Goal: Task Accomplishment & Management: Manage account settings

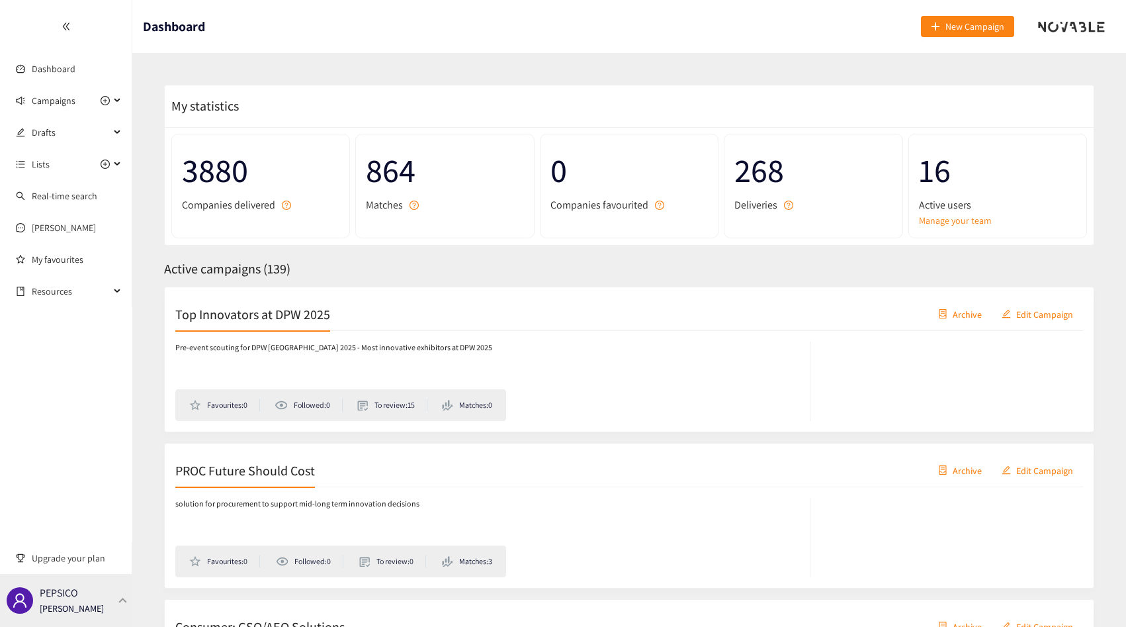
click at [103, 607] on div "PEPSICO [PERSON_NAME]" at bounding box center [66, 600] width 132 height 53
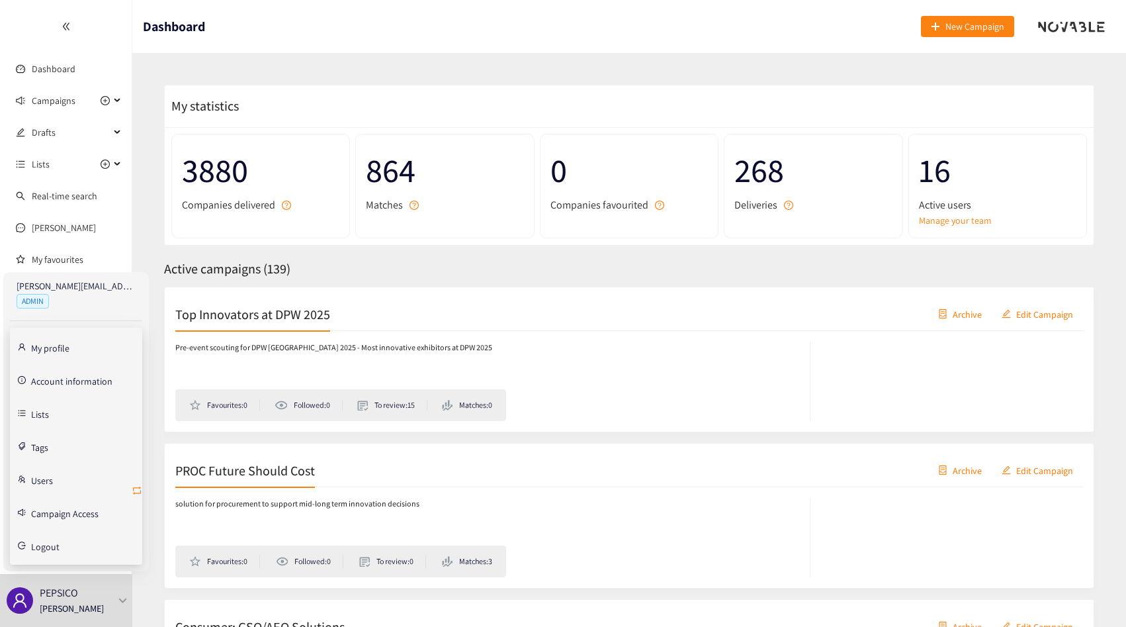
click at [138, 490] on icon "retweet" at bounding box center [137, 490] width 11 height 11
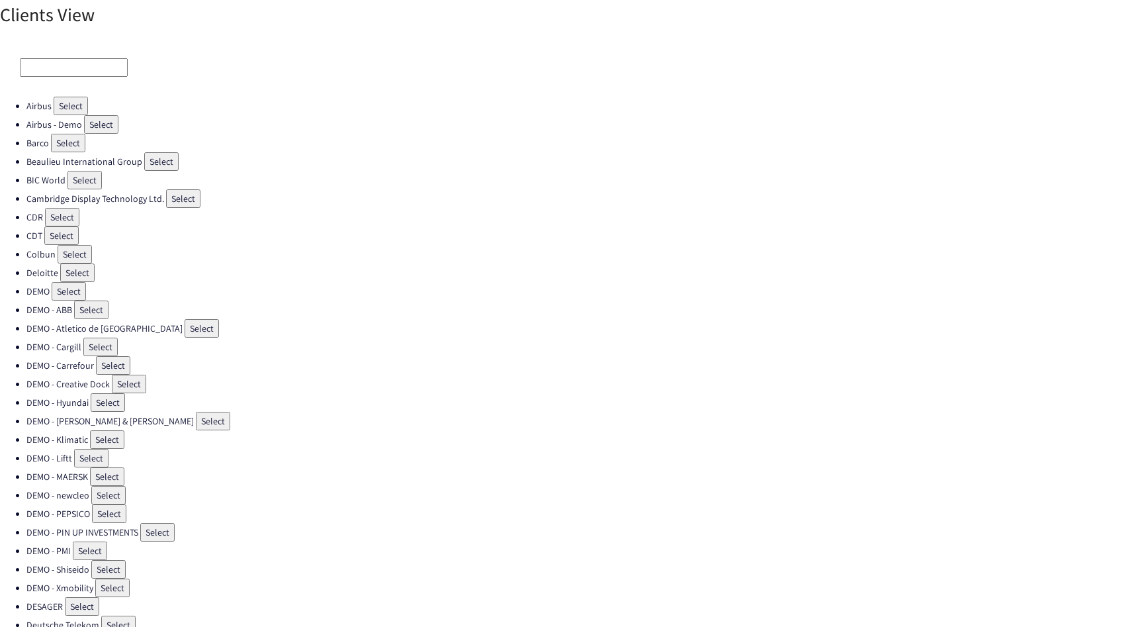
click at [75, 64] on input at bounding box center [74, 67] width 108 height 19
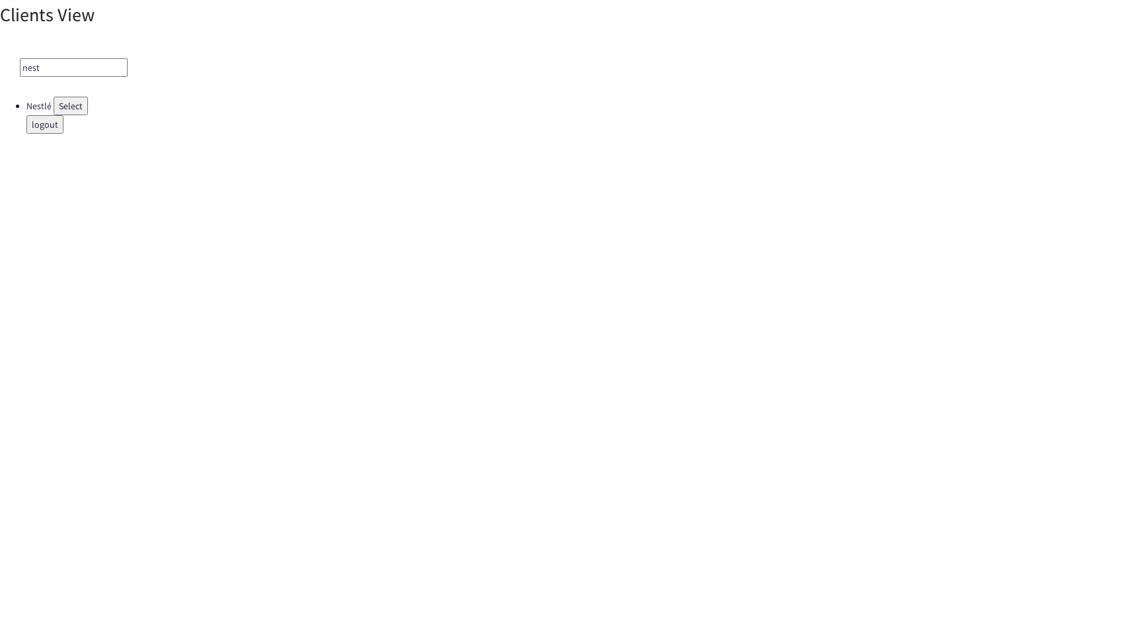
type input "nest"
click at [63, 98] on button "Select" at bounding box center [71, 106] width 34 height 19
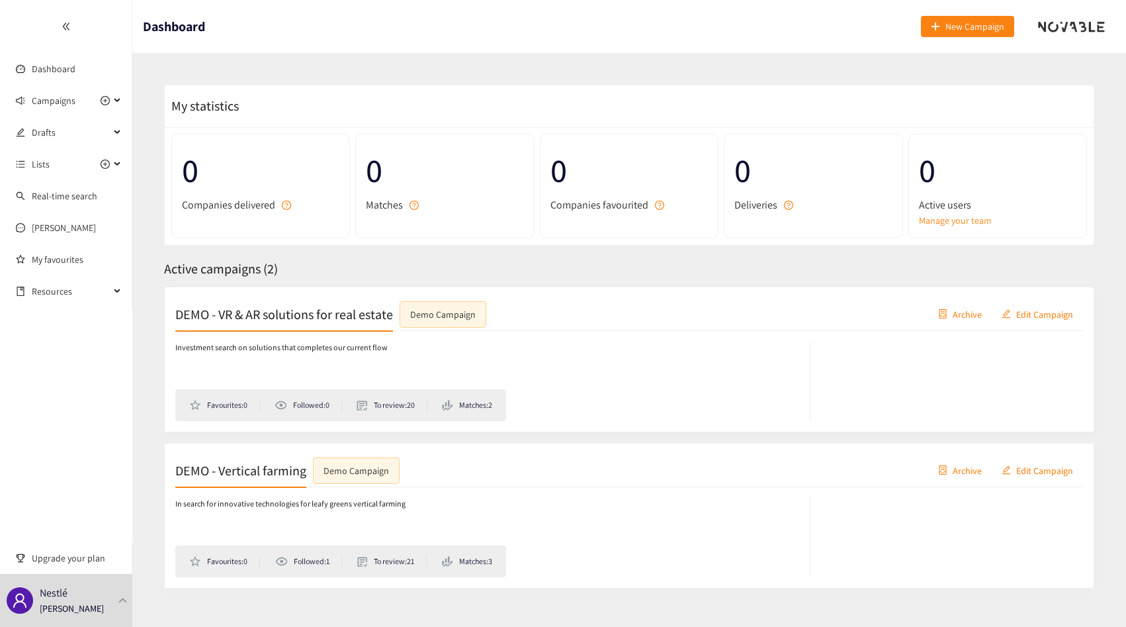
click at [954, 310] on span "Archive" at bounding box center [967, 313] width 29 height 15
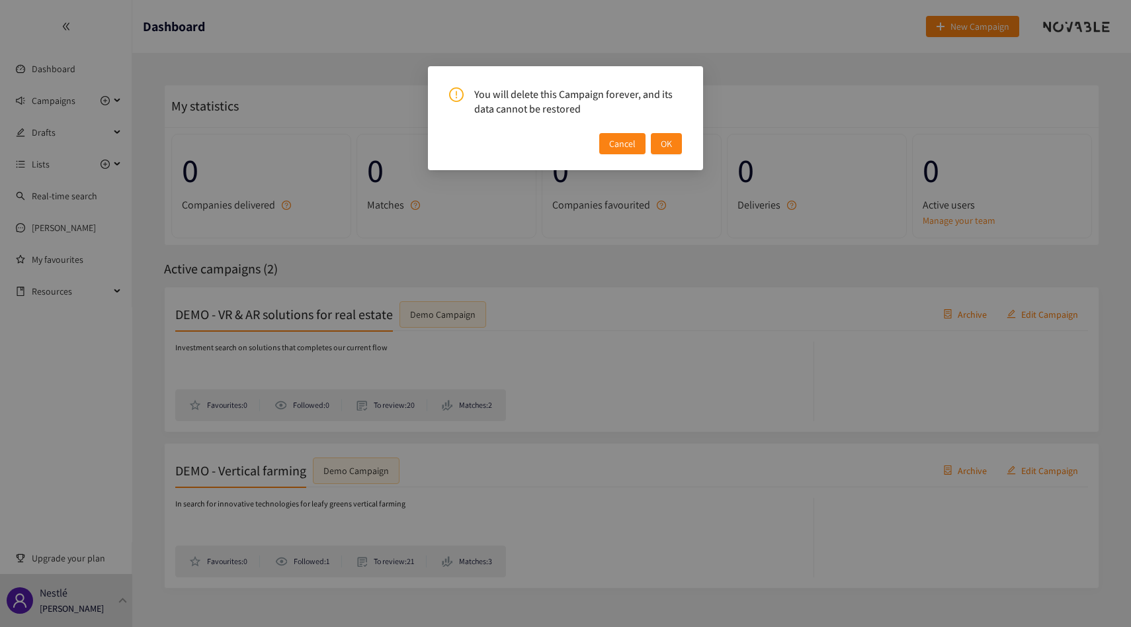
click at [666, 135] on button "OK" at bounding box center [666, 143] width 31 height 21
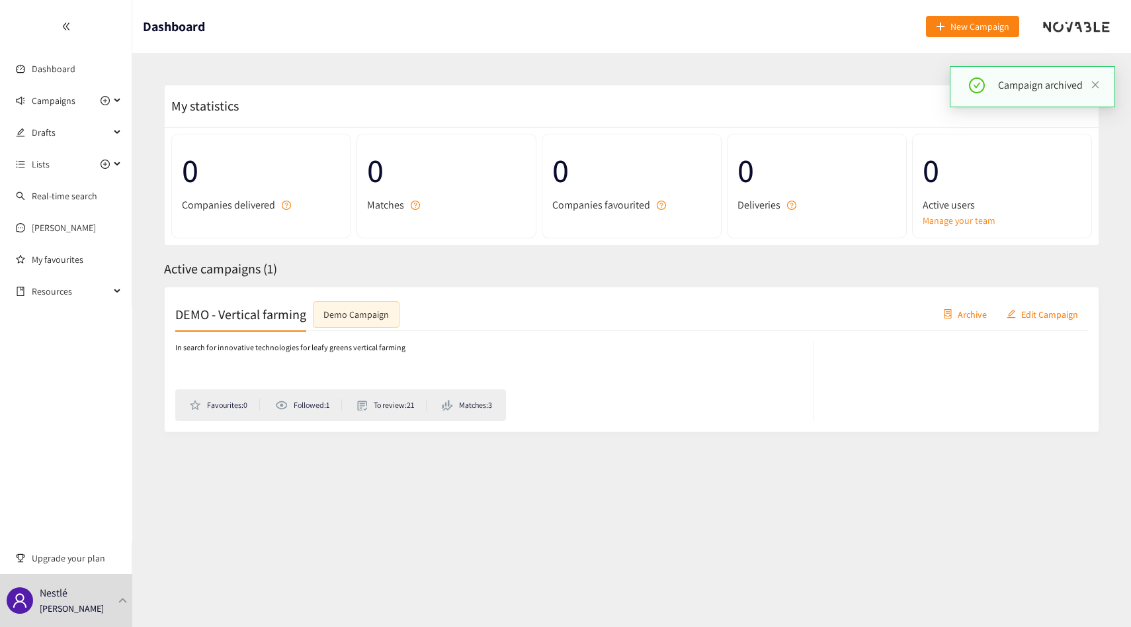
click at [966, 320] on span "Archive" at bounding box center [972, 313] width 29 height 15
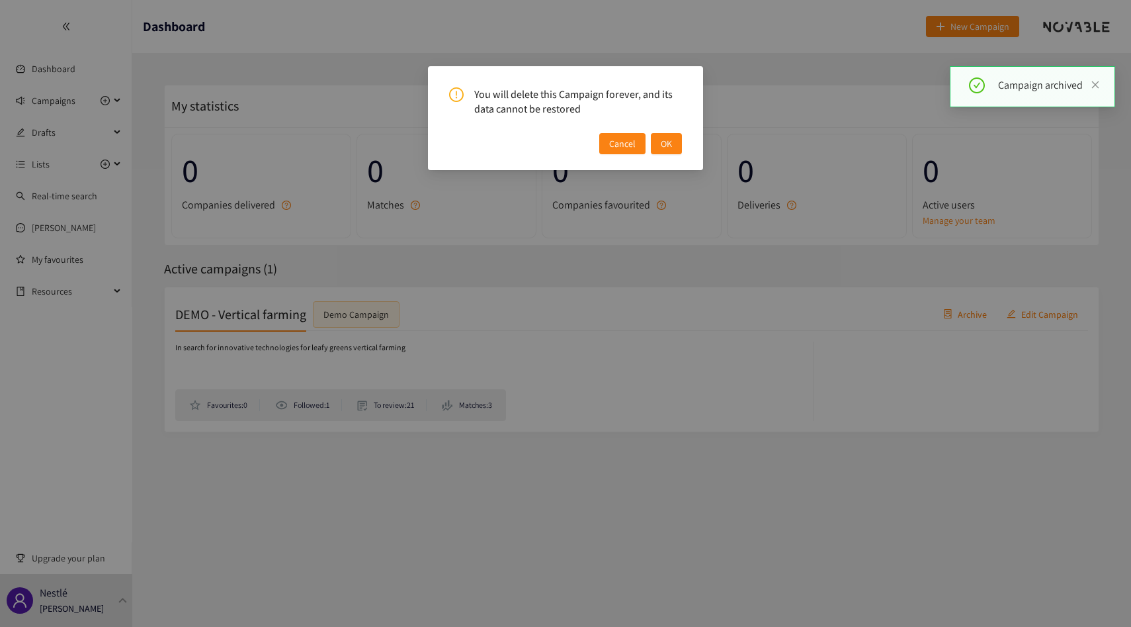
click at [676, 146] on button "OK" at bounding box center [666, 143] width 31 height 21
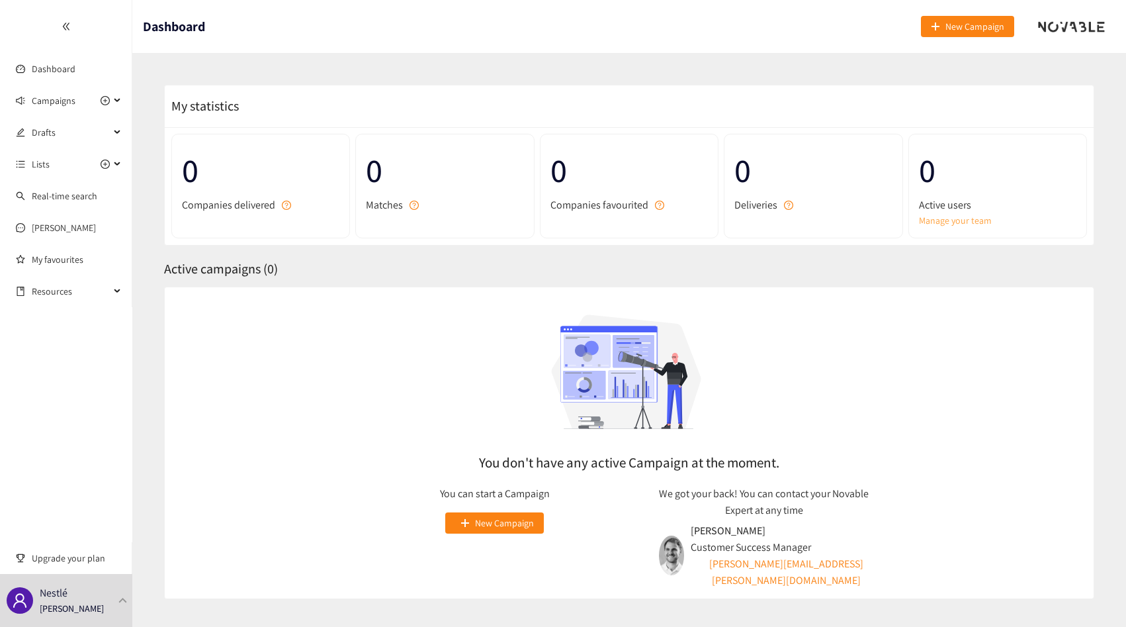
click at [956, 214] on link "Manage your team" at bounding box center [997, 220] width 157 height 15
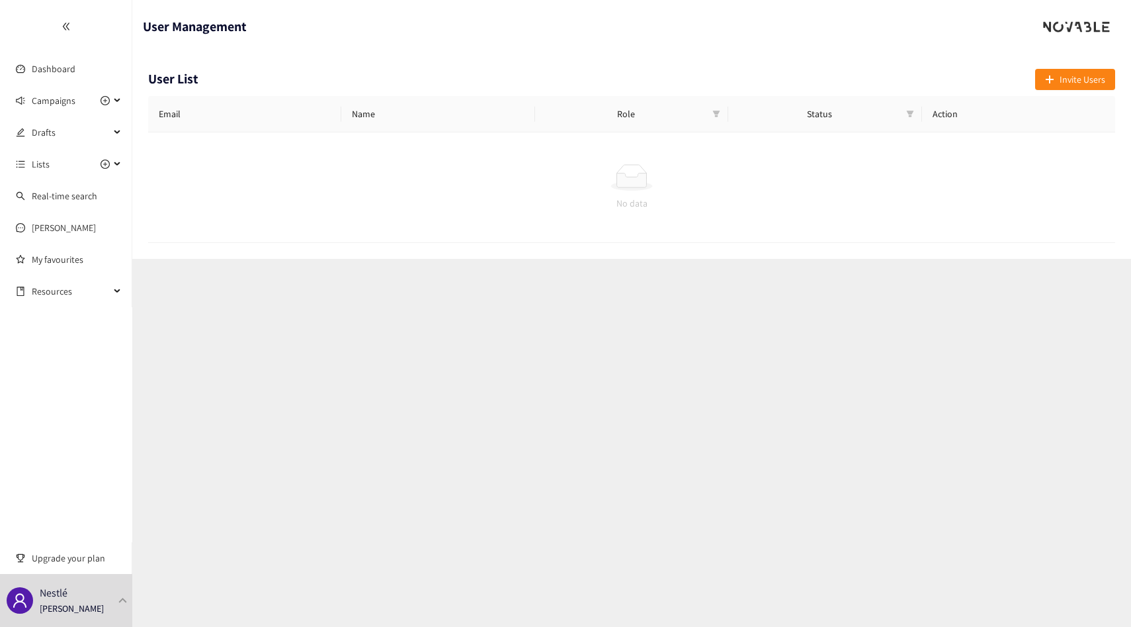
click at [1063, 63] on div "User List Invite Users Email Name Role Status Action No data" at bounding box center [631, 156] width 999 height 206
click at [1069, 91] on div "User List Invite Users" at bounding box center [631, 82] width 967 height 27
click at [1061, 86] on span "Invite Users" at bounding box center [1083, 79] width 46 height 15
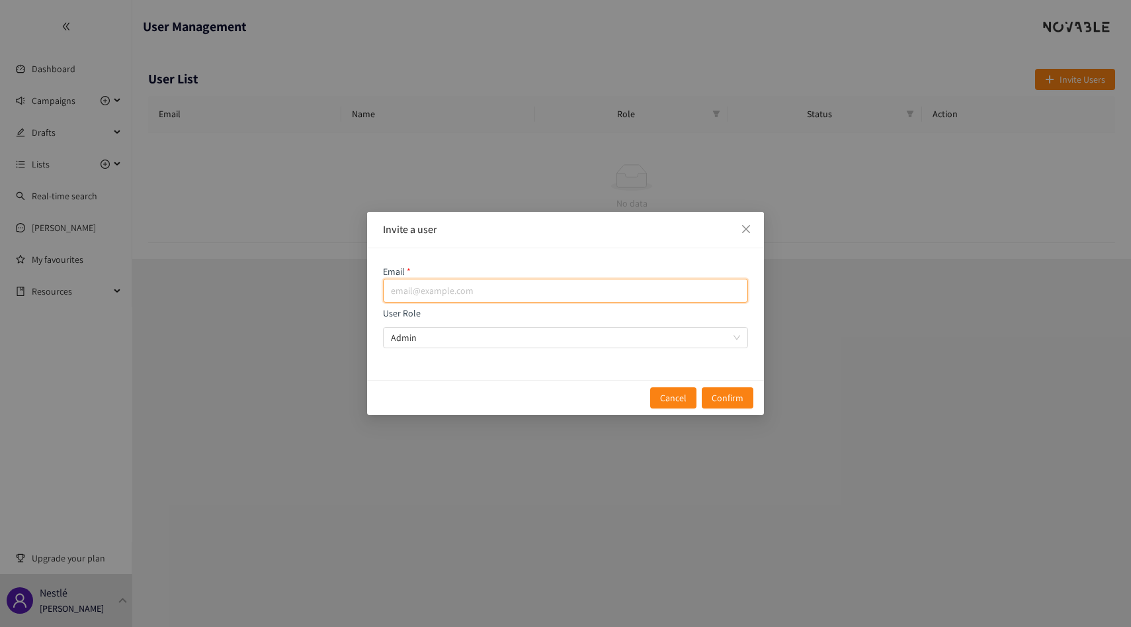
click at [565, 295] on input "email" at bounding box center [565, 291] width 365 height 24
paste input "[PERSON_NAME][EMAIL_ADDRESS][PERSON_NAME][DOMAIN_NAME]"
type input "[PERSON_NAME][EMAIL_ADDRESS][PERSON_NAME][DOMAIN_NAME]"
